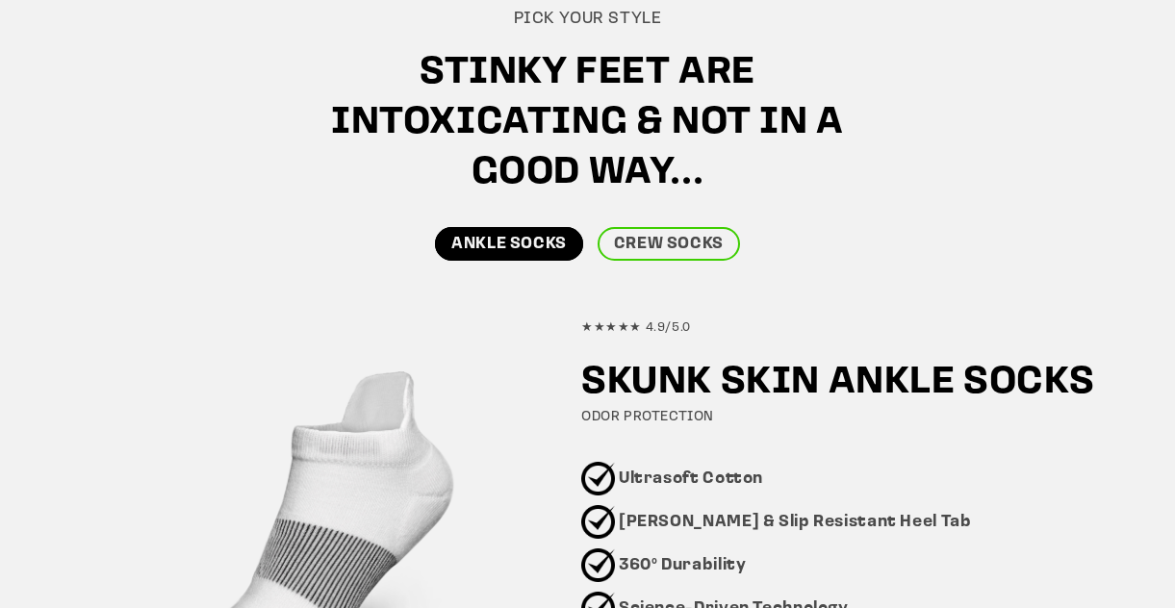
scroll to position [925, 0]
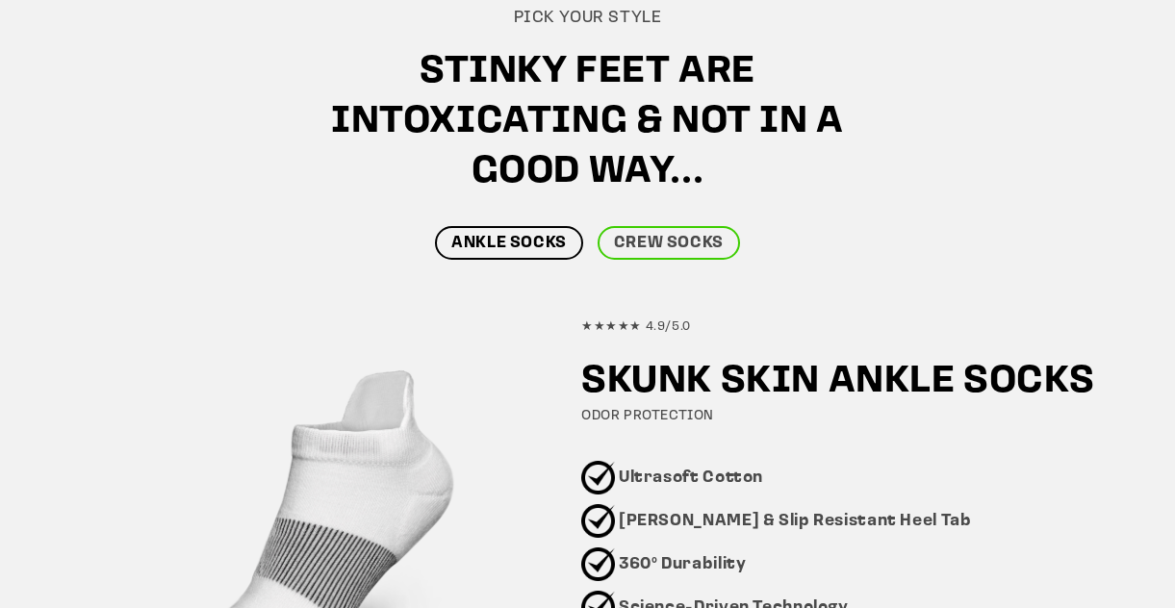
click at [566, 236] on link "ANKLE SOCKS" at bounding box center [509, 243] width 148 height 34
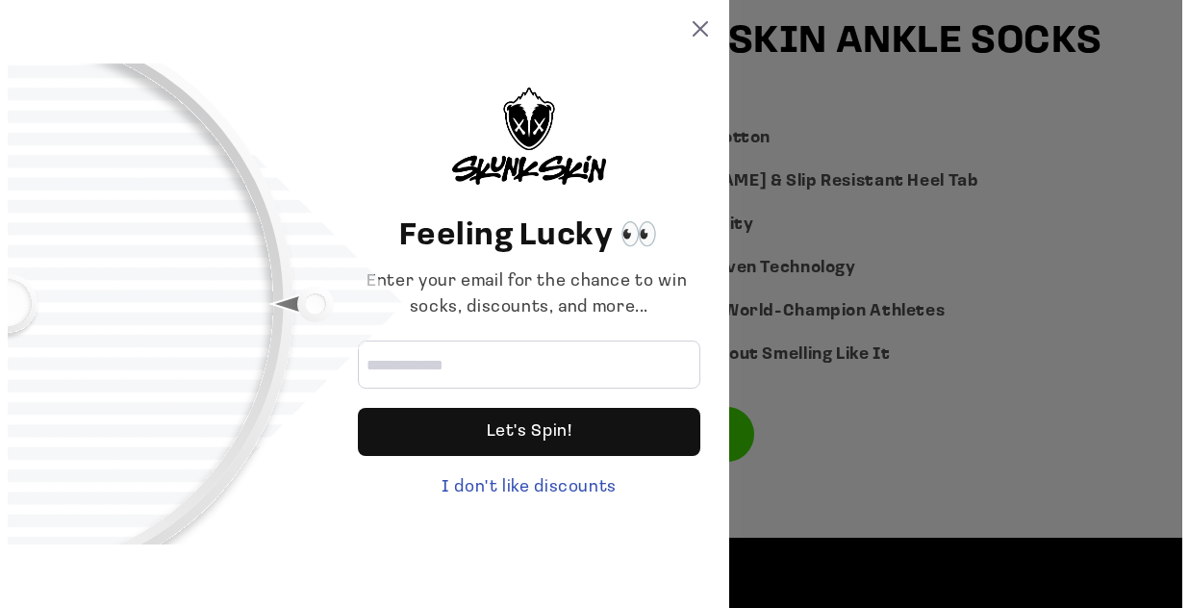
scroll to position [1266, 0]
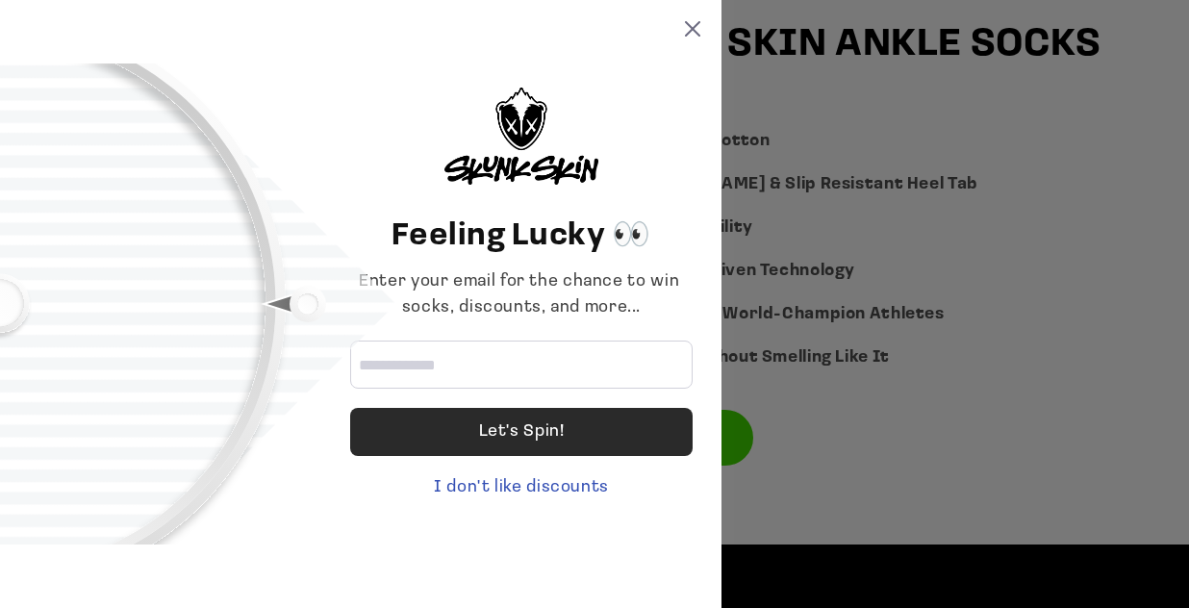
click at [673, 428] on div "Let's Spin!" at bounding box center [521, 432] width 342 height 48
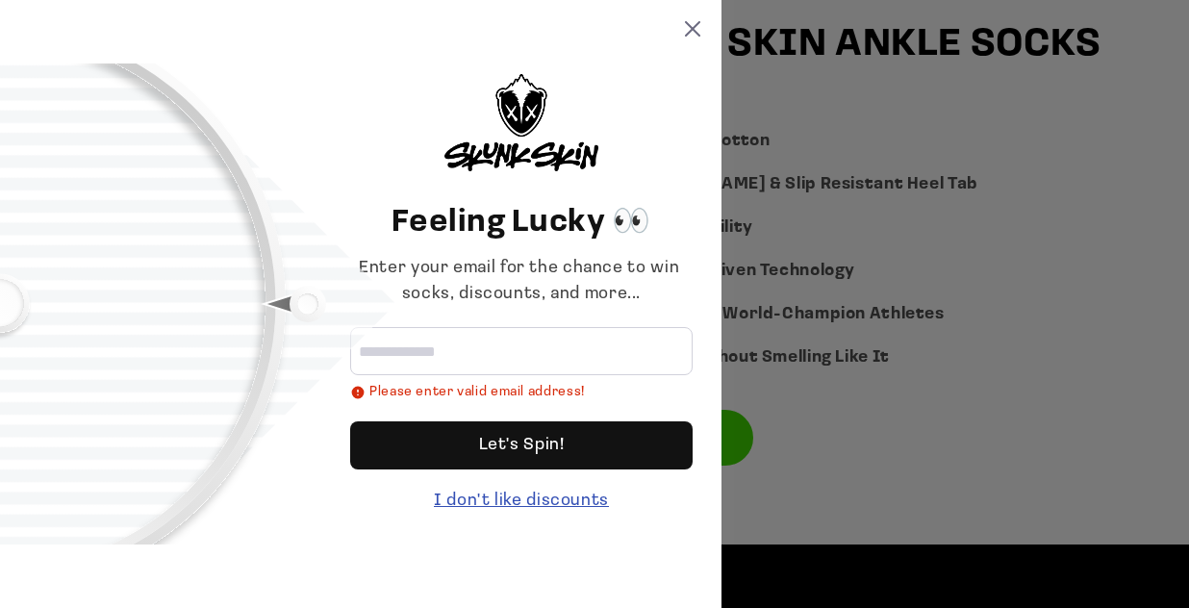
click at [488, 499] on div "I don't like discounts" at bounding box center [521, 502] width 342 height 26
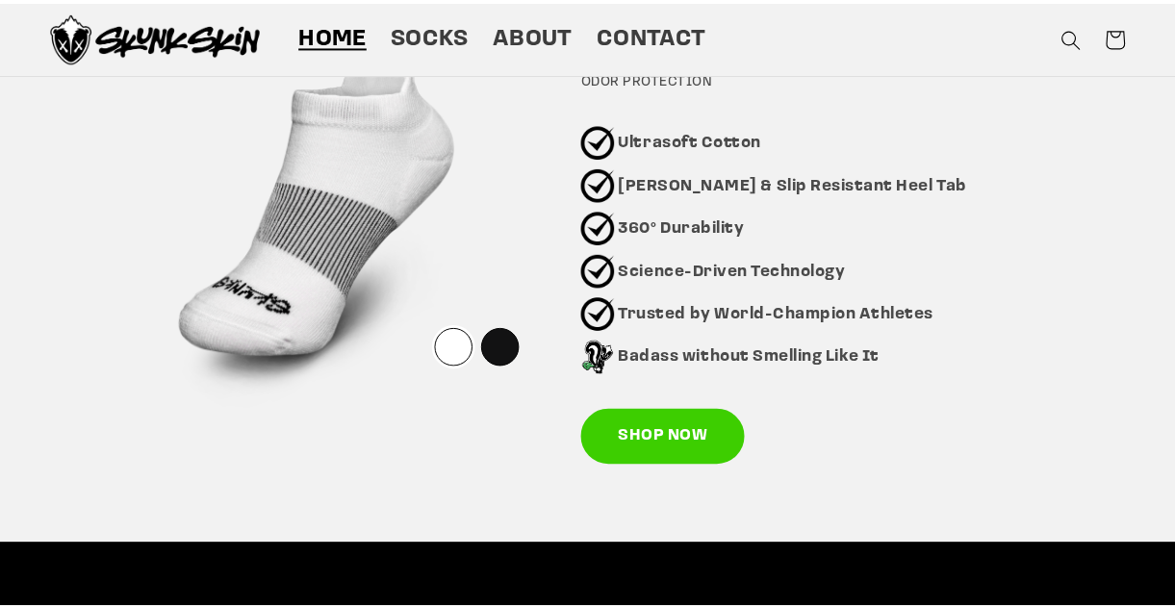
scroll to position [1265, 0]
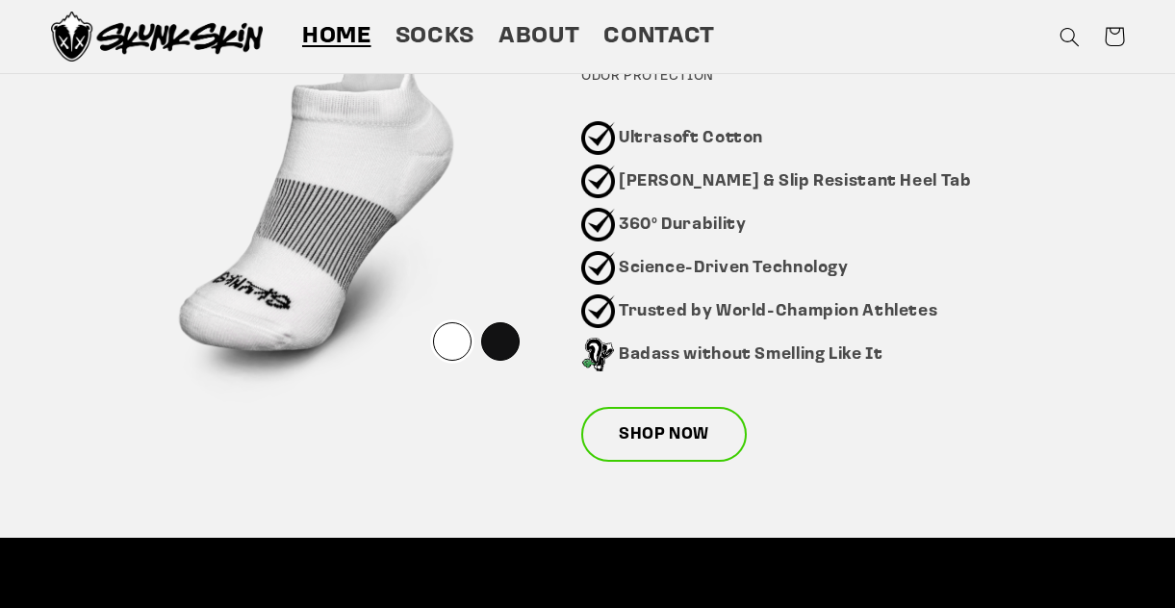
click at [649, 453] on link "SHOP NOW" at bounding box center [663, 435] width 165 height 56
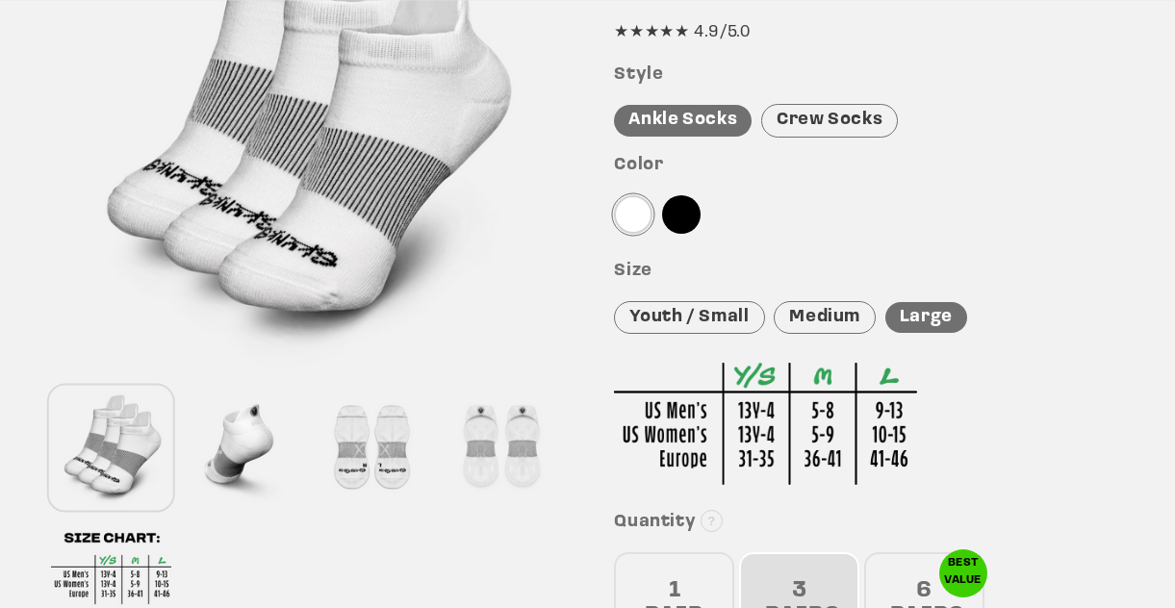
scroll to position [329, 0]
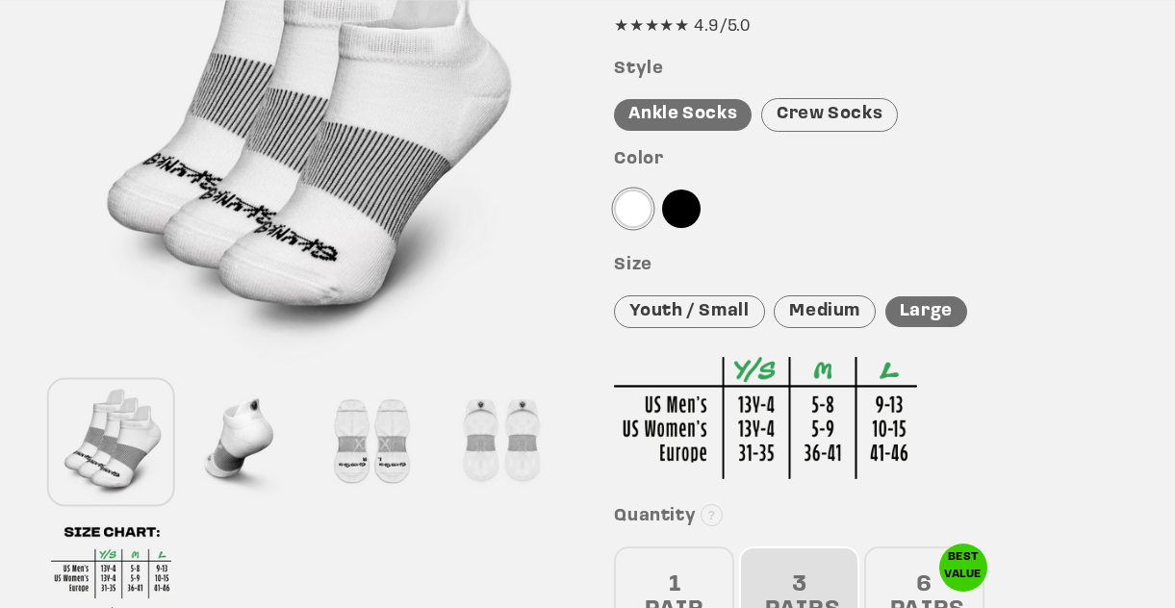
click at [678, 311] on div "Youth / Small" at bounding box center [689, 312] width 150 height 34
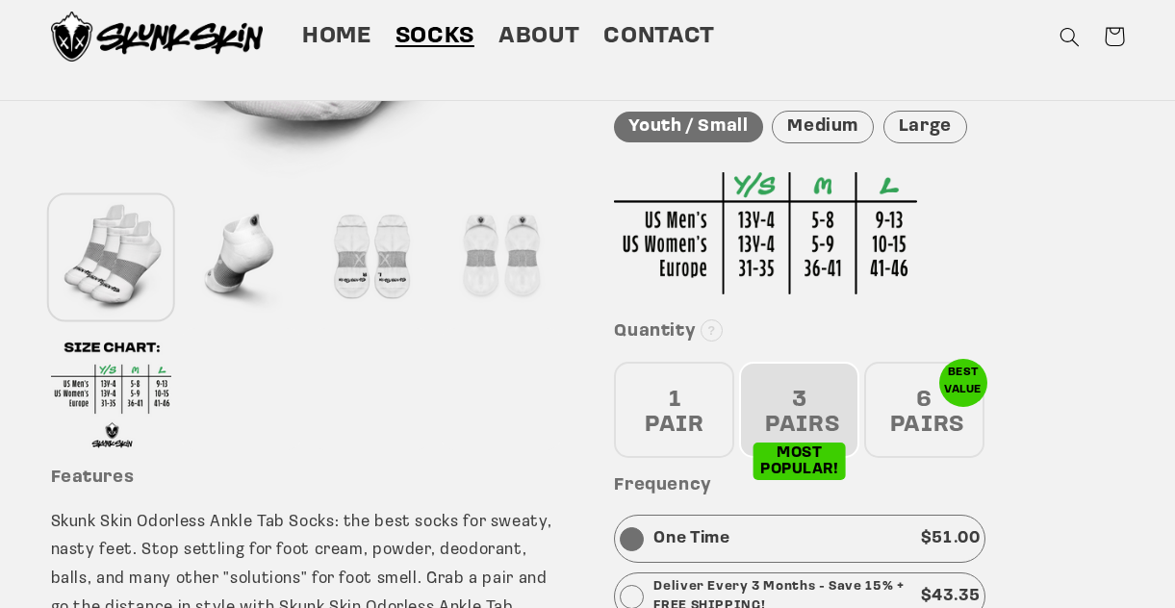
scroll to position [0, 0]
